Goal: Task Accomplishment & Management: Manage account settings

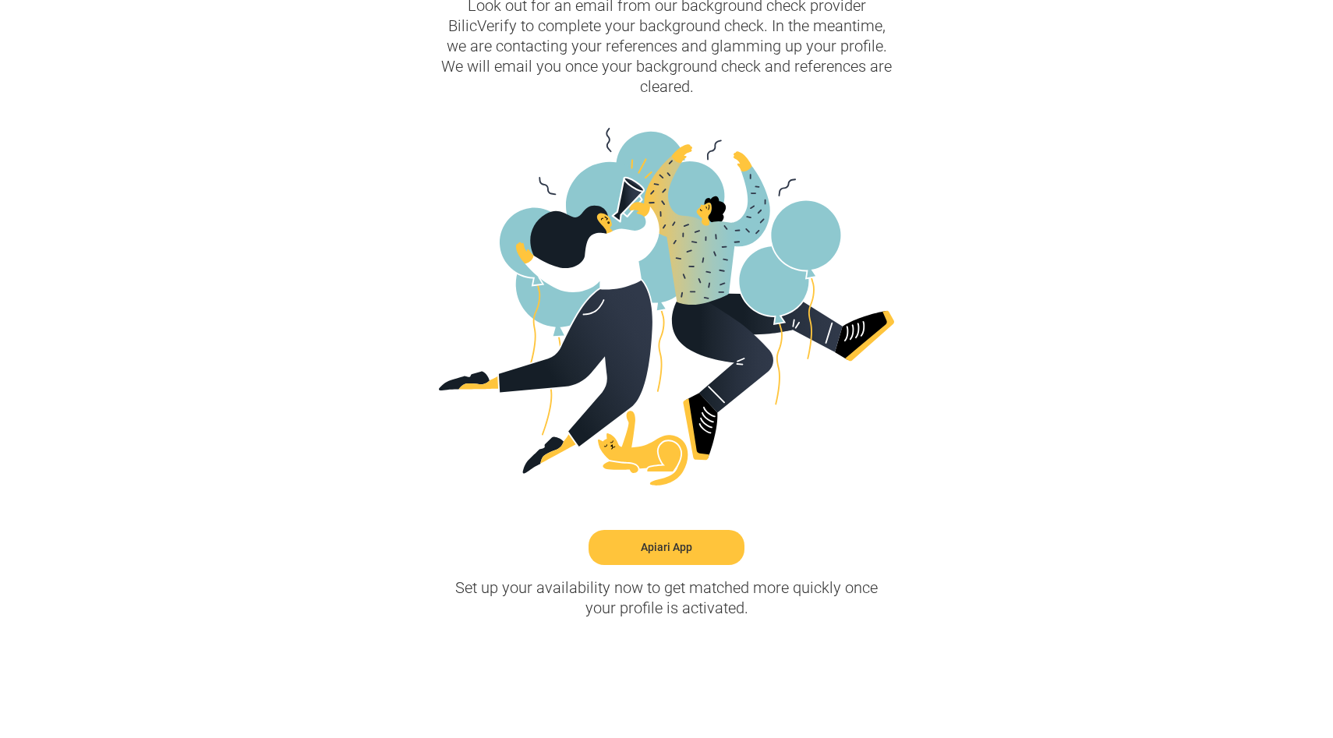
scroll to position [249, 0]
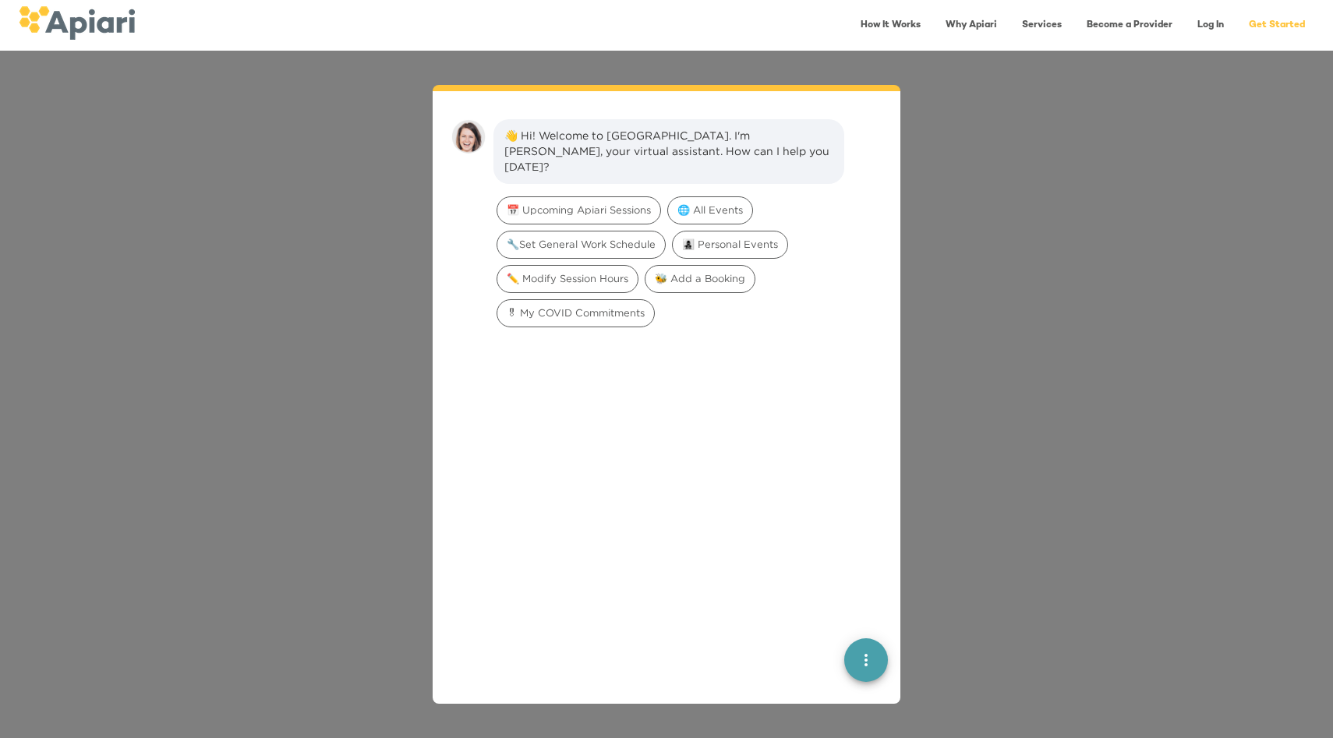
scroll to position [22, 0]
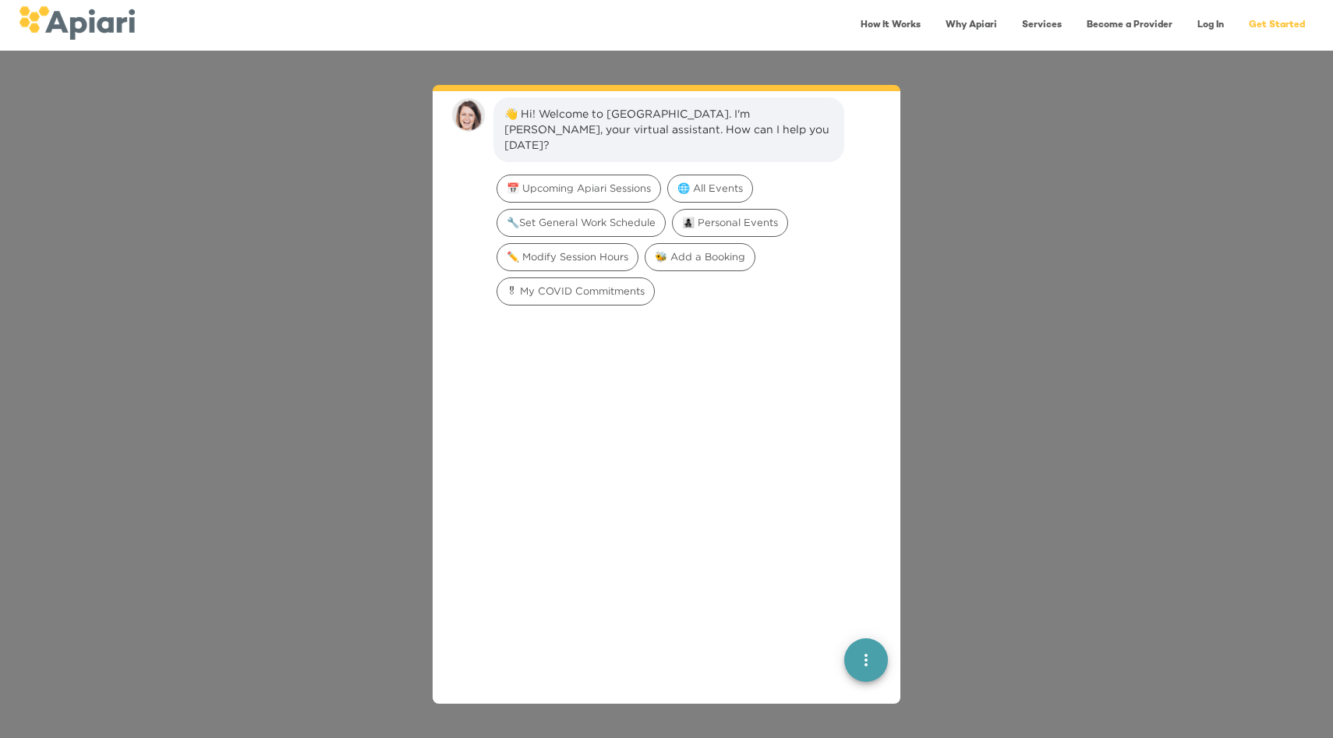
click at [868, 662] on icon "quick menu" at bounding box center [866, 660] width 19 height 19
click at [868, 662] on icon "quick menu" at bounding box center [866, 660] width 11 height 11
click at [1208, 27] on link "Log In" at bounding box center [1210, 25] width 45 height 32
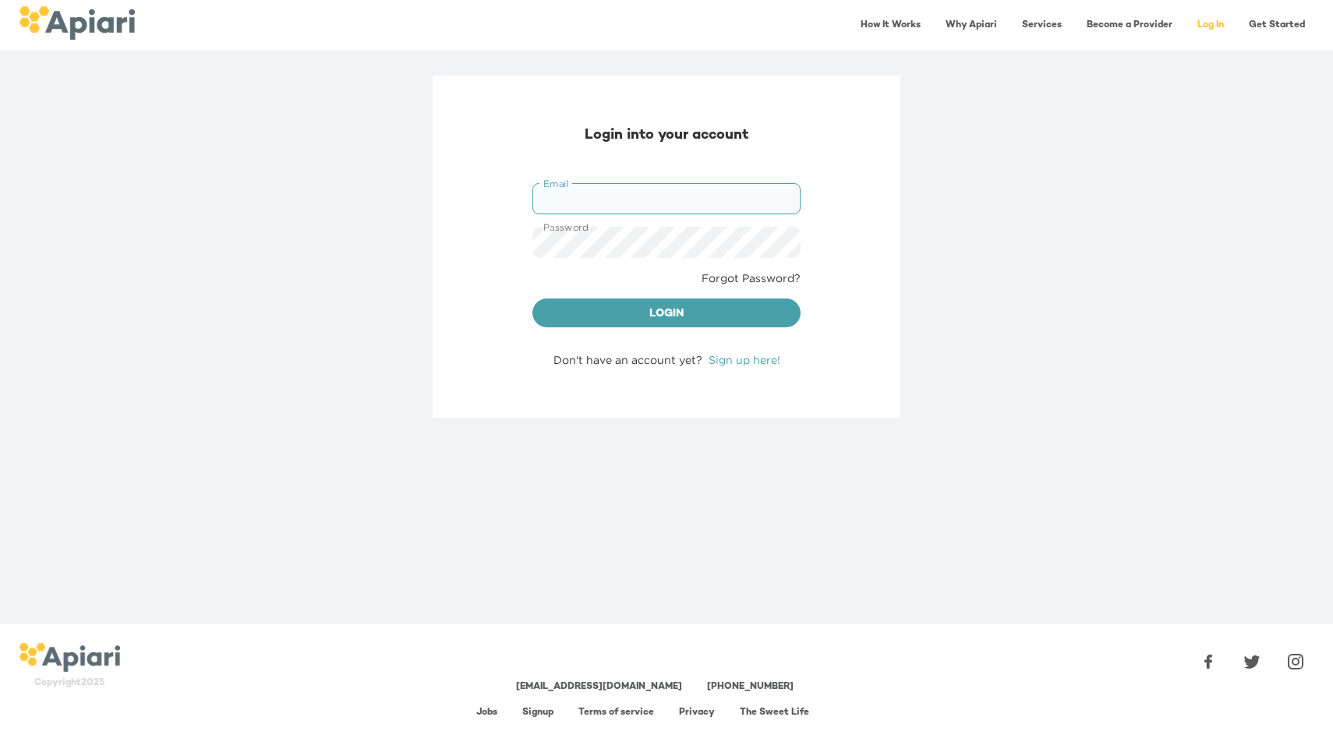
click at [688, 193] on input "Email" at bounding box center [666, 198] width 268 height 31
type input "**********"
click at [658, 314] on span "Login" at bounding box center [666, 314] width 243 height 19
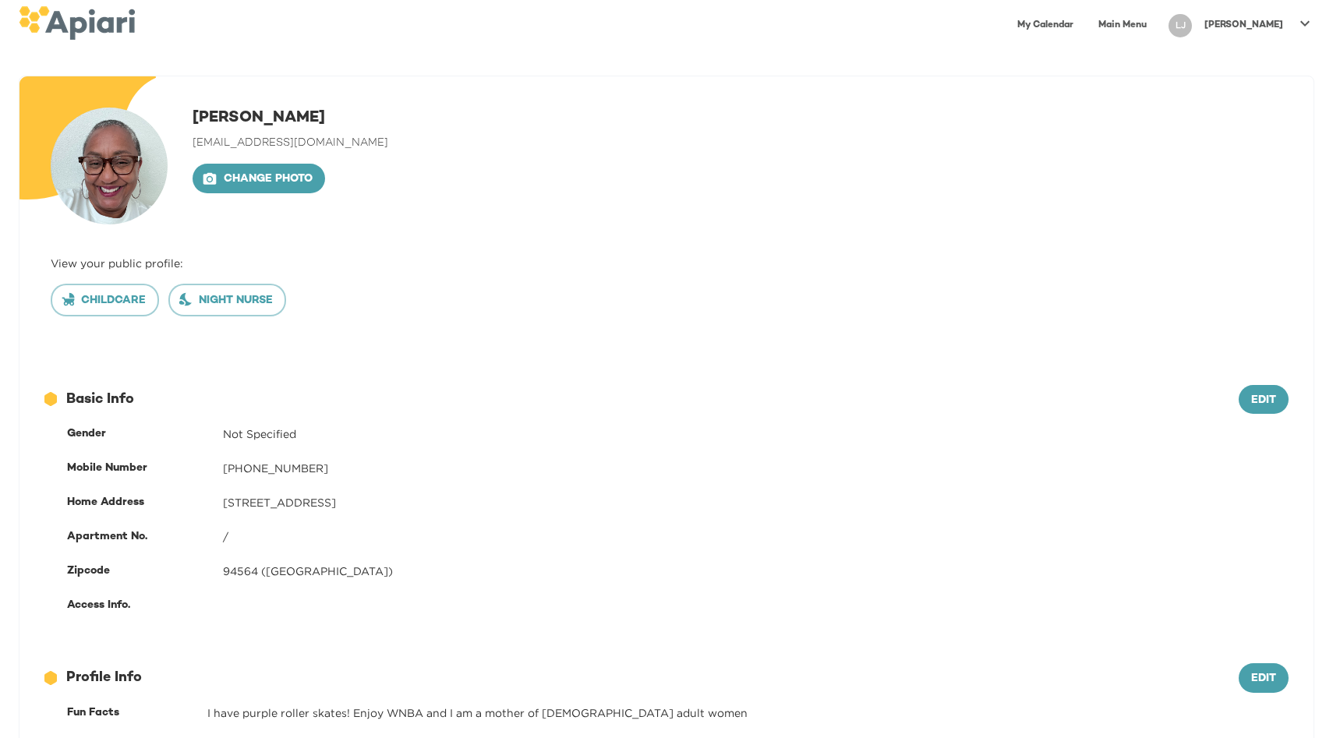
click at [1083, 22] on link "My Calendar" at bounding box center [1045, 25] width 75 height 32
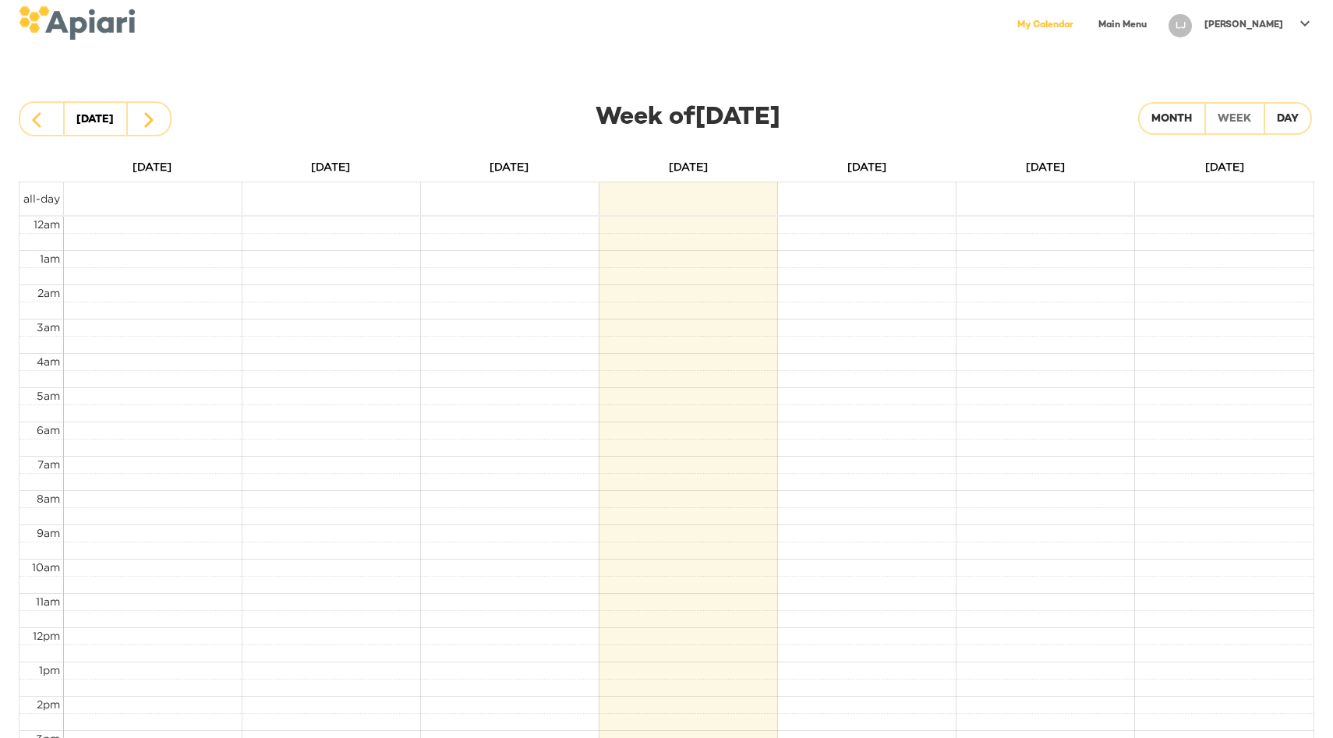
click at [1156, 23] on link "Main Menu" at bounding box center [1122, 25] width 67 height 32
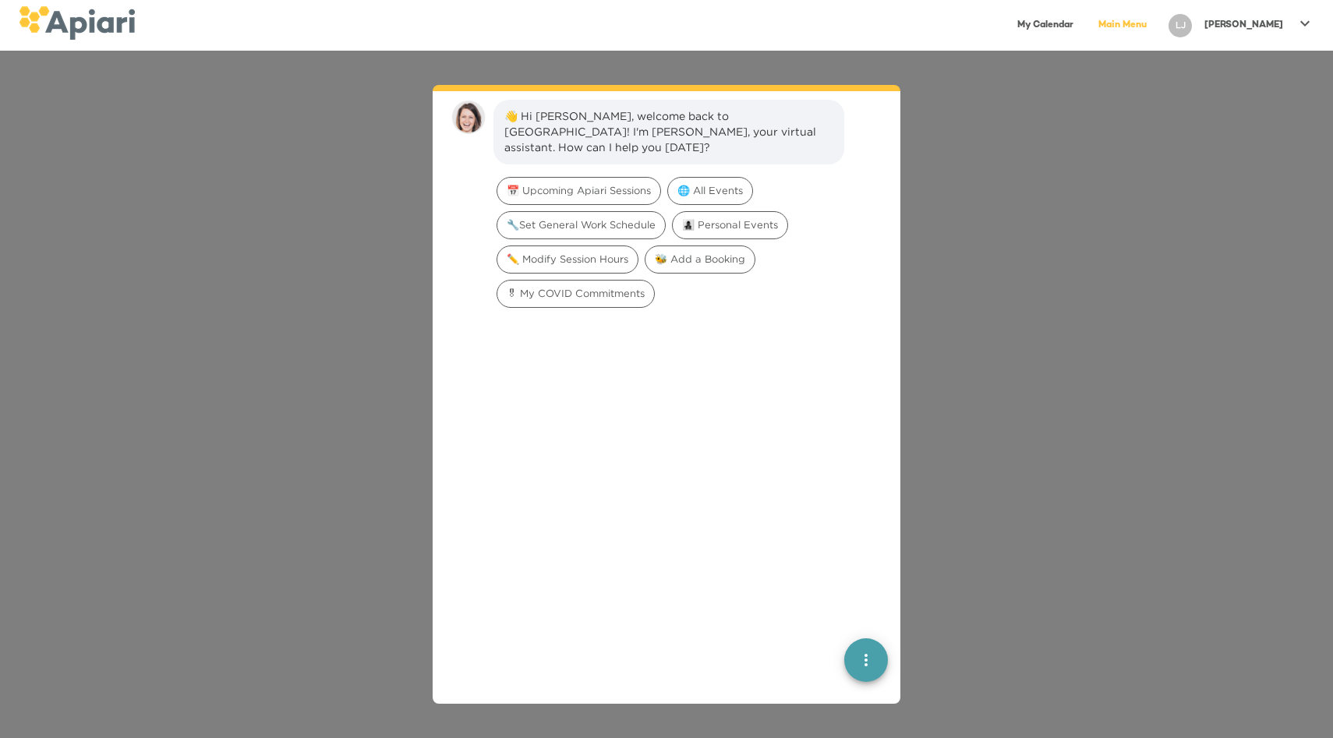
scroll to position [22, 0]
click at [1083, 27] on link "My Calendar" at bounding box center [1045, 25] width 75 height 32
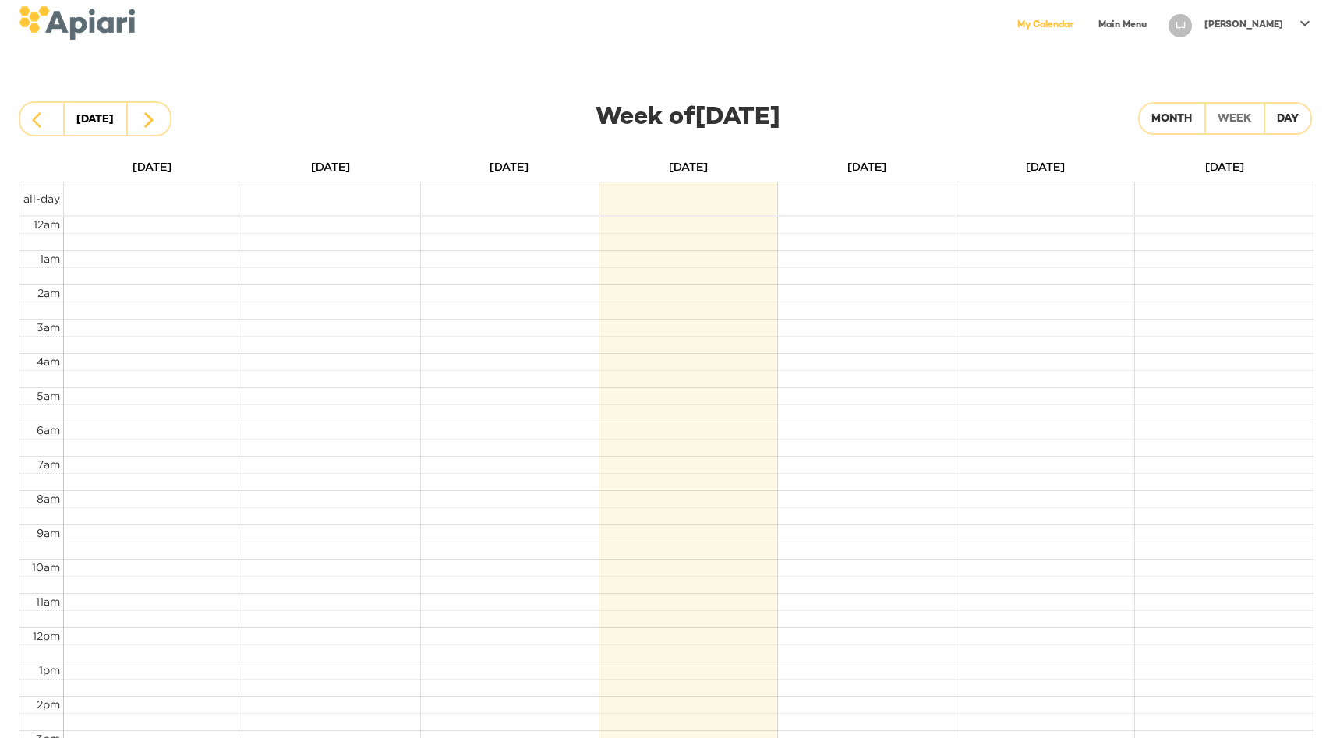
click at [1307, 22] on icon at bounding box center [1304, 22] width 9 height 5
click at [1264, 32] on p "My Profile" at bounding box center [1240, 32] width 61 height 19
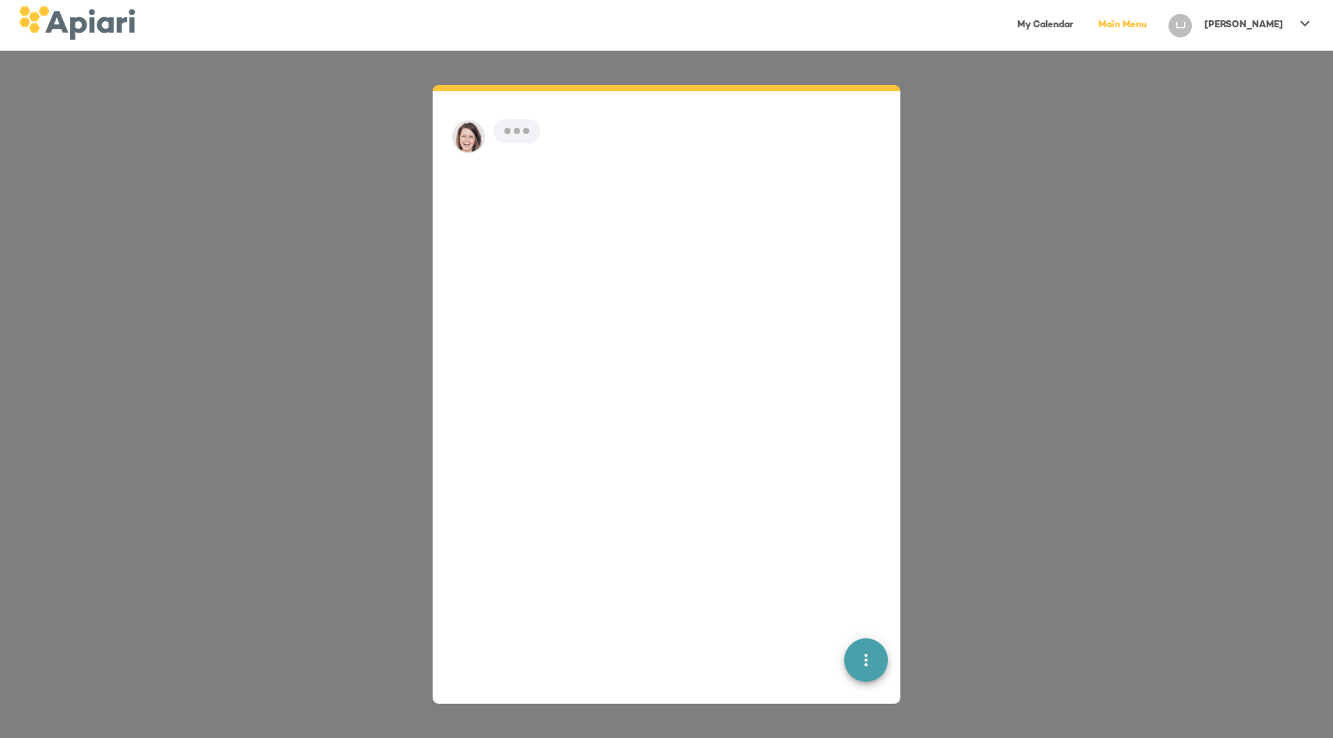
scroll to position [22, 0]
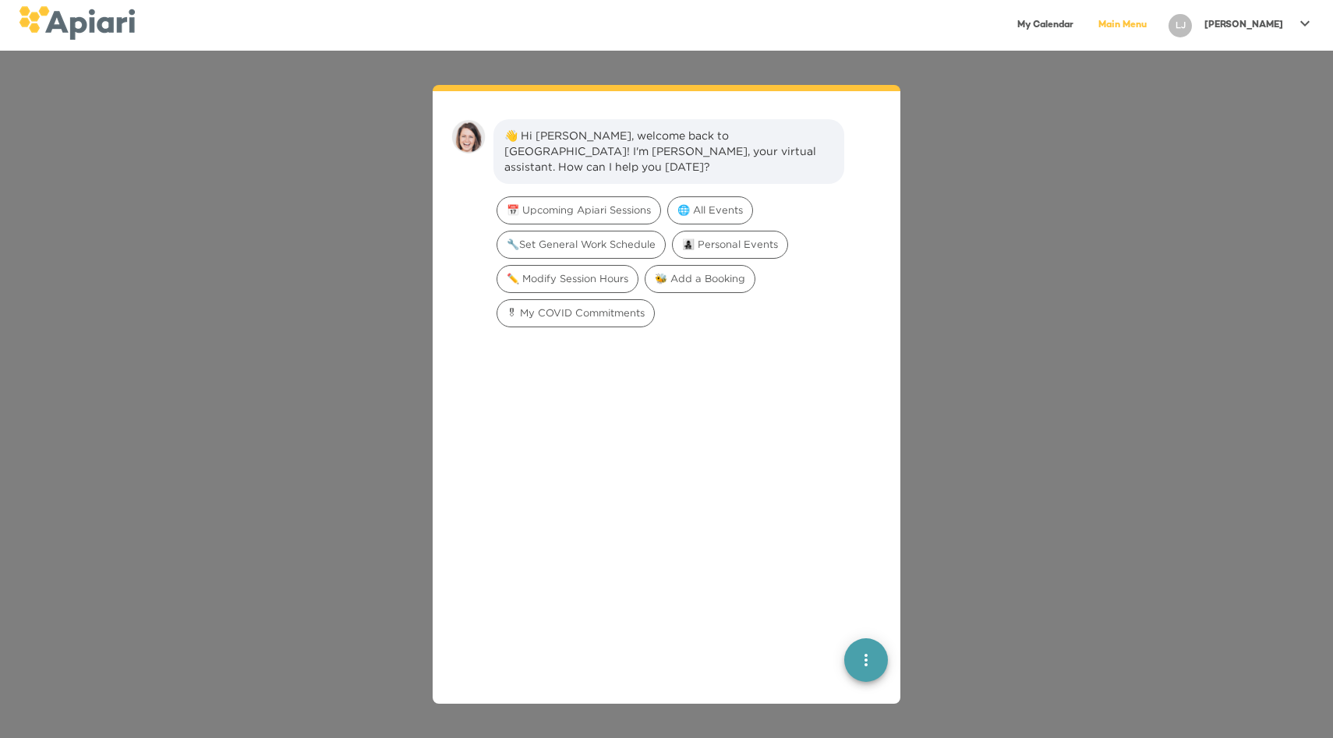
scroll to position [22, 0]
